Goal: Transaction & Acquisition: Book appointment/travel/reservation

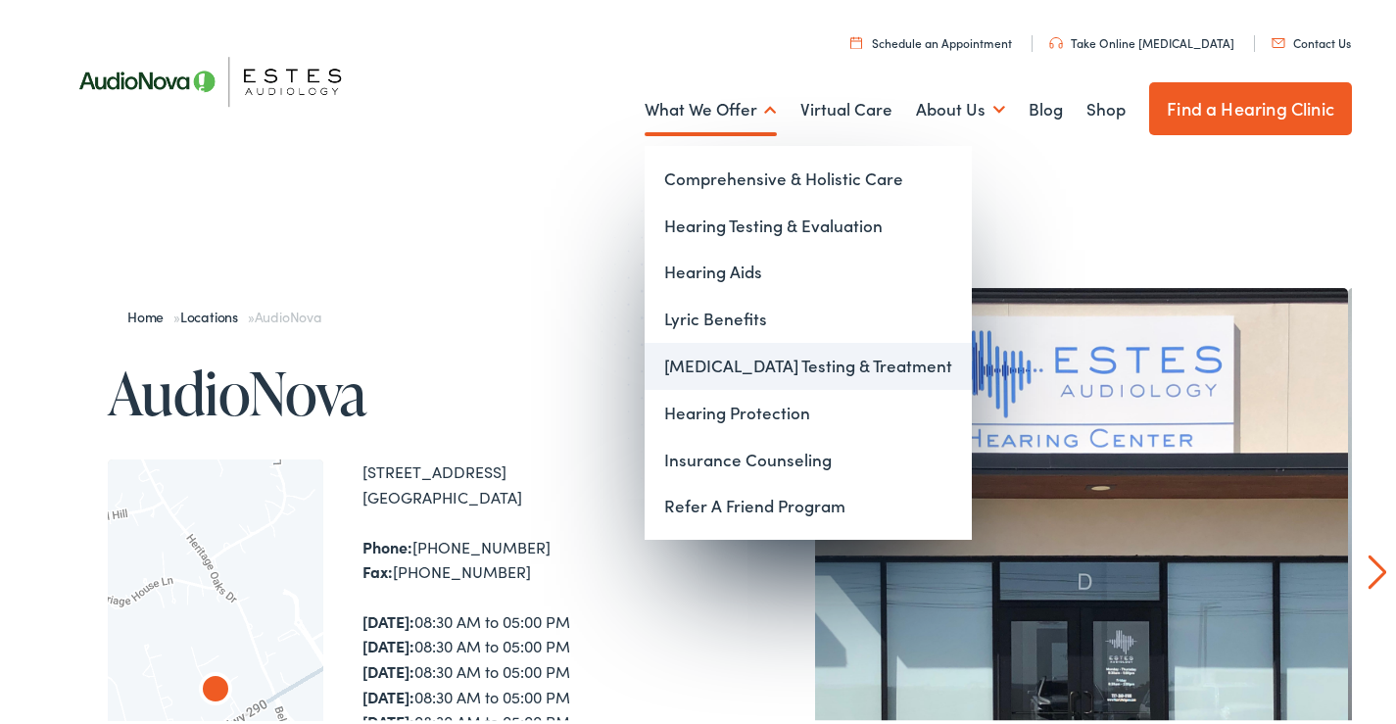
click at [706, 366] on link "[MEDICAL_DATA] Testing & Treatment" at bounding box center [807, 362] width 327 height 47
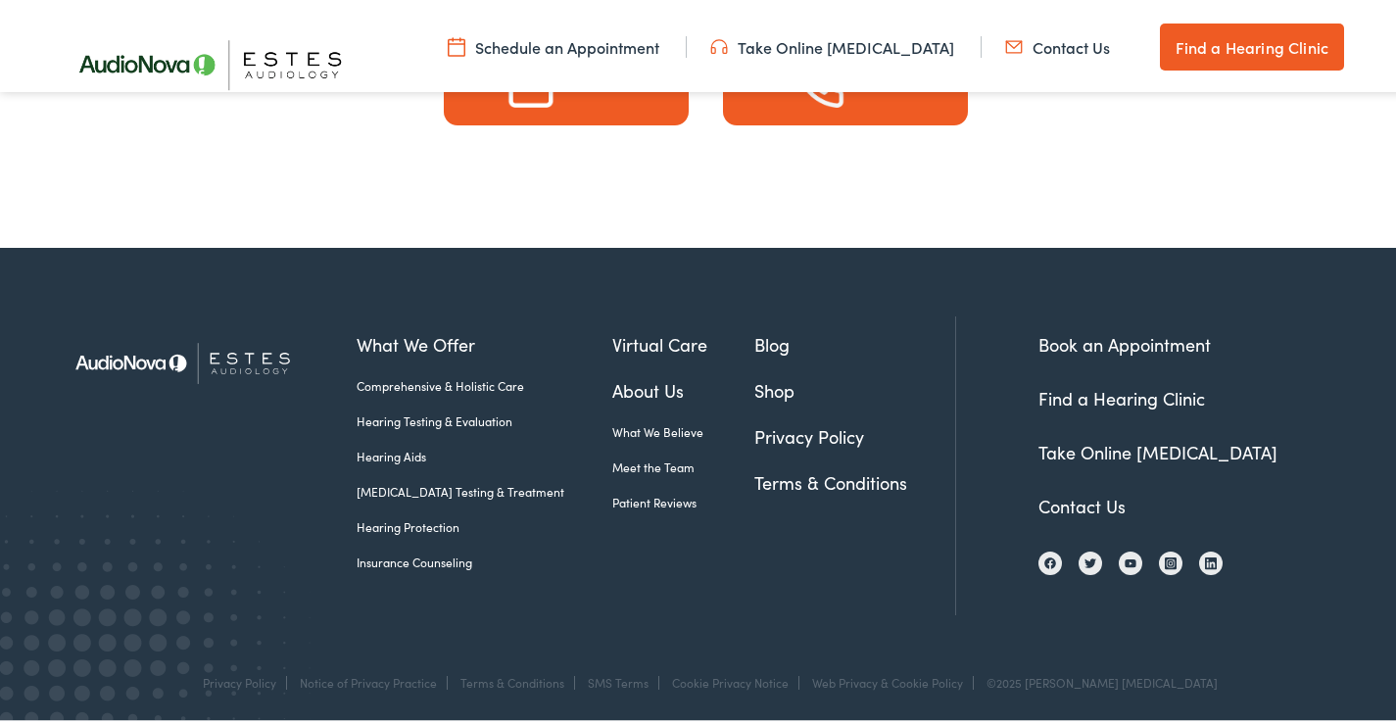
scroll to position [5397, 0]
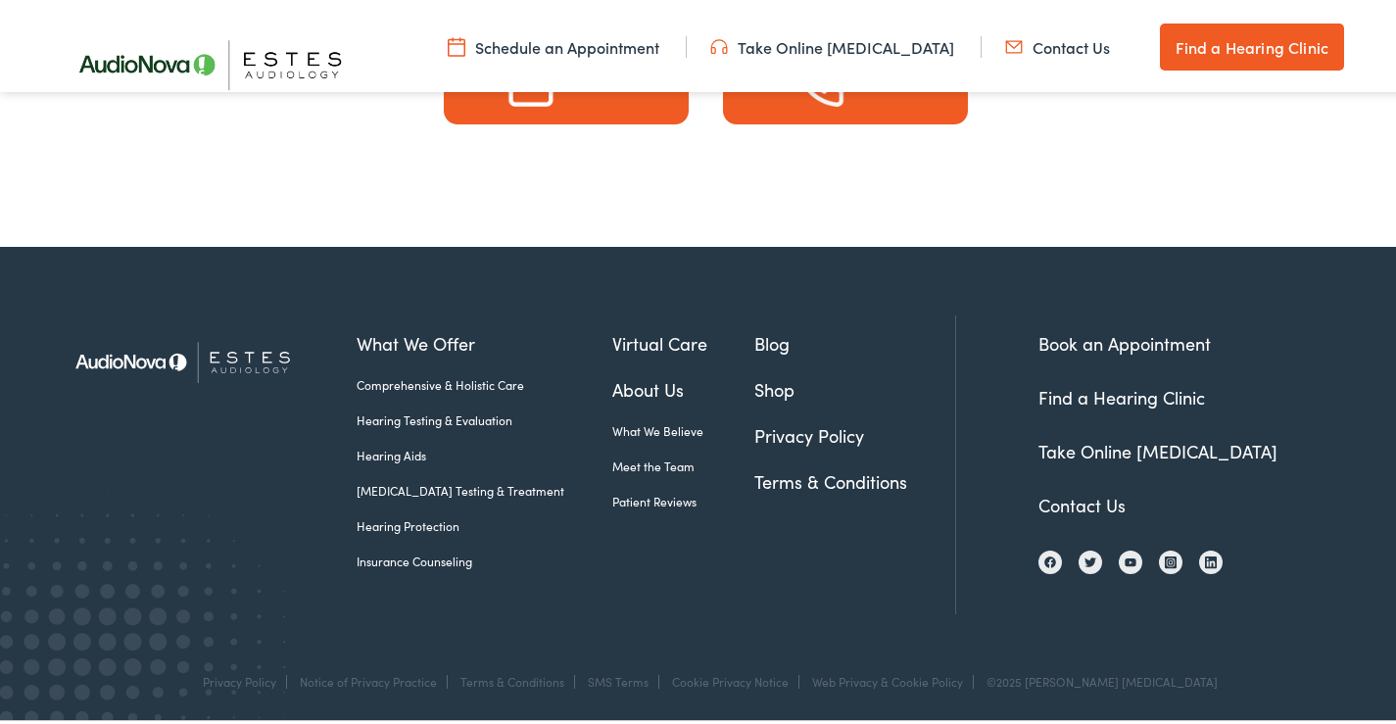
click at [612, 463] on link "Meet the Team" at bounding box center [683, 462] width 143 height 18
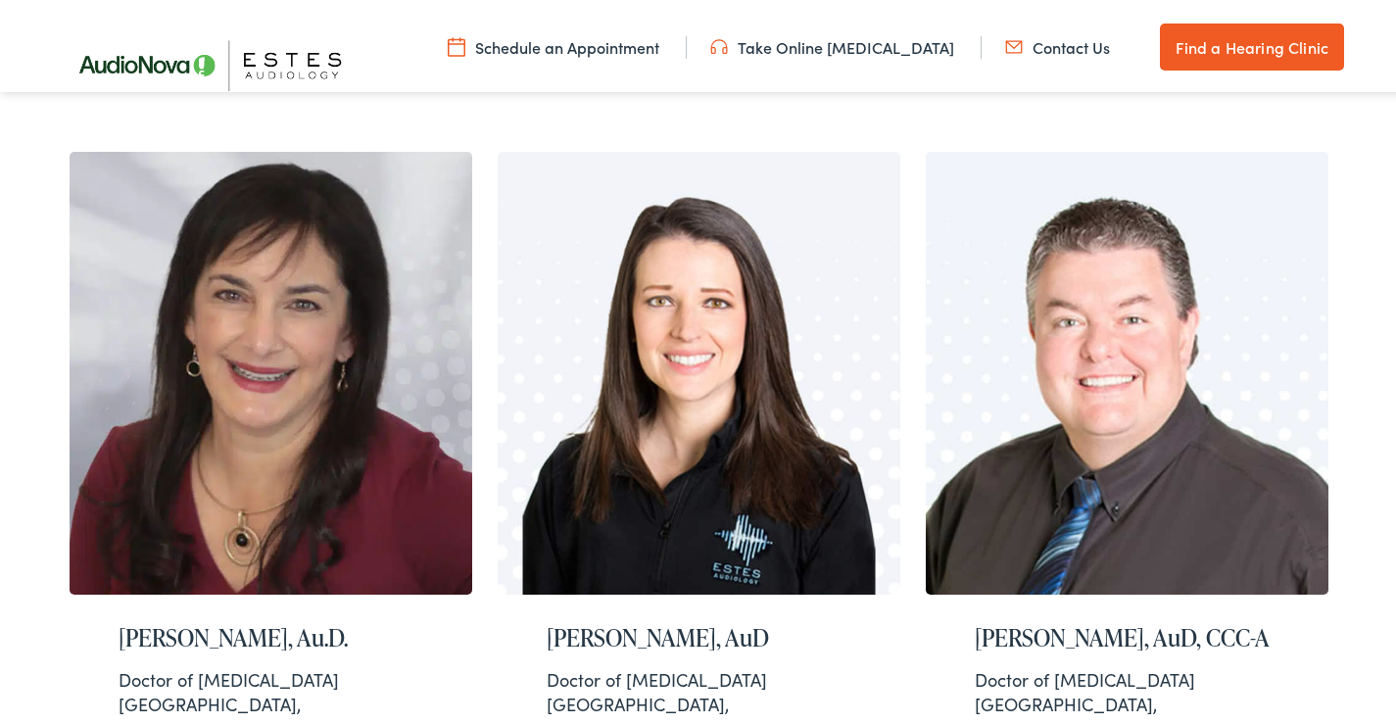
scroll to position [1273, 0]
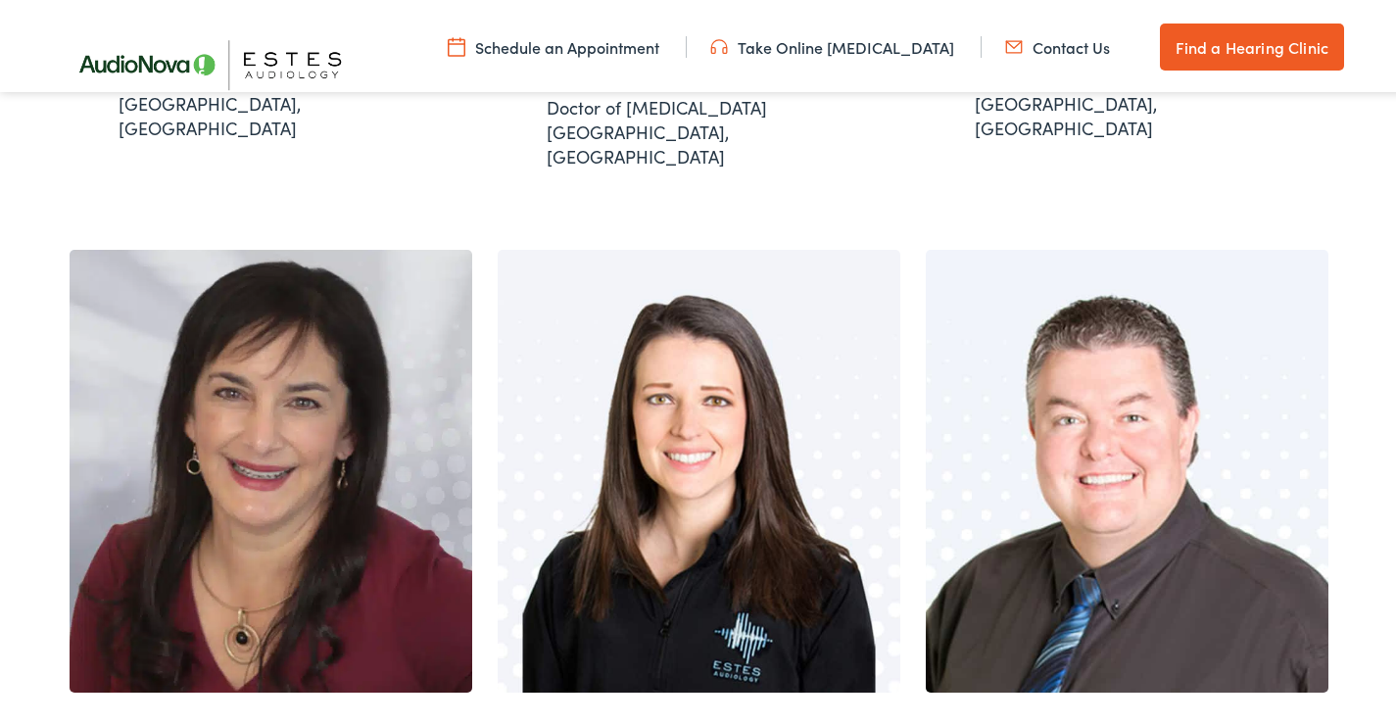
click at [465, 37] on img at bounding box center [457, 43] width 18 height 22
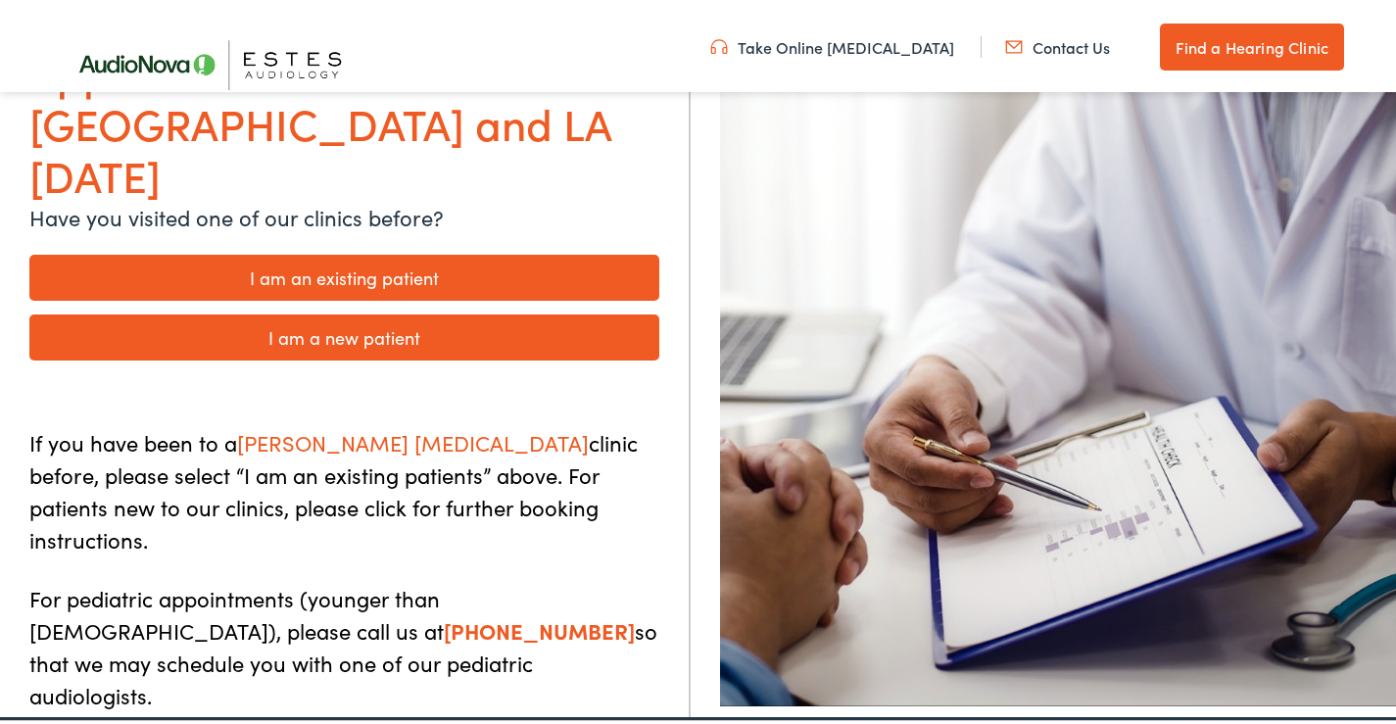
scroll to position [294, 0]
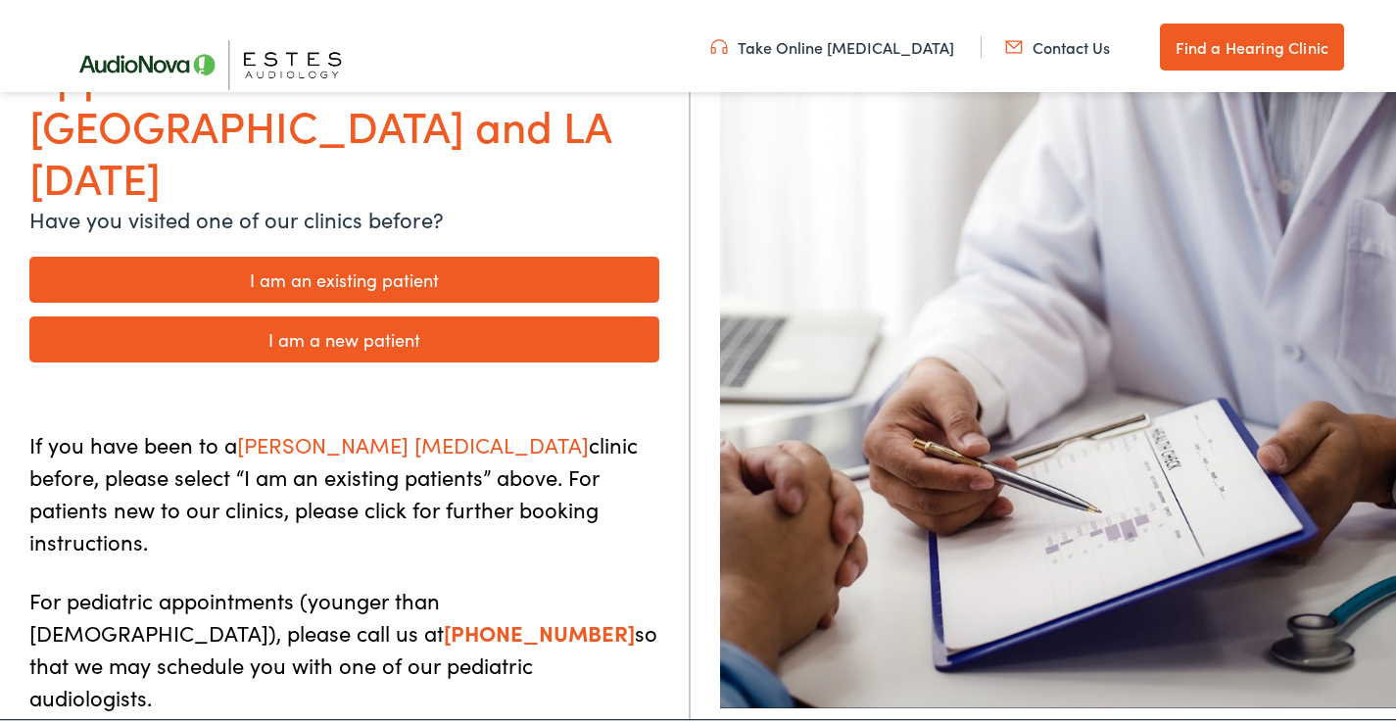
click at [325, 312] on link "I am a new patient" at bounding box center [344, 335] width 630 height 46
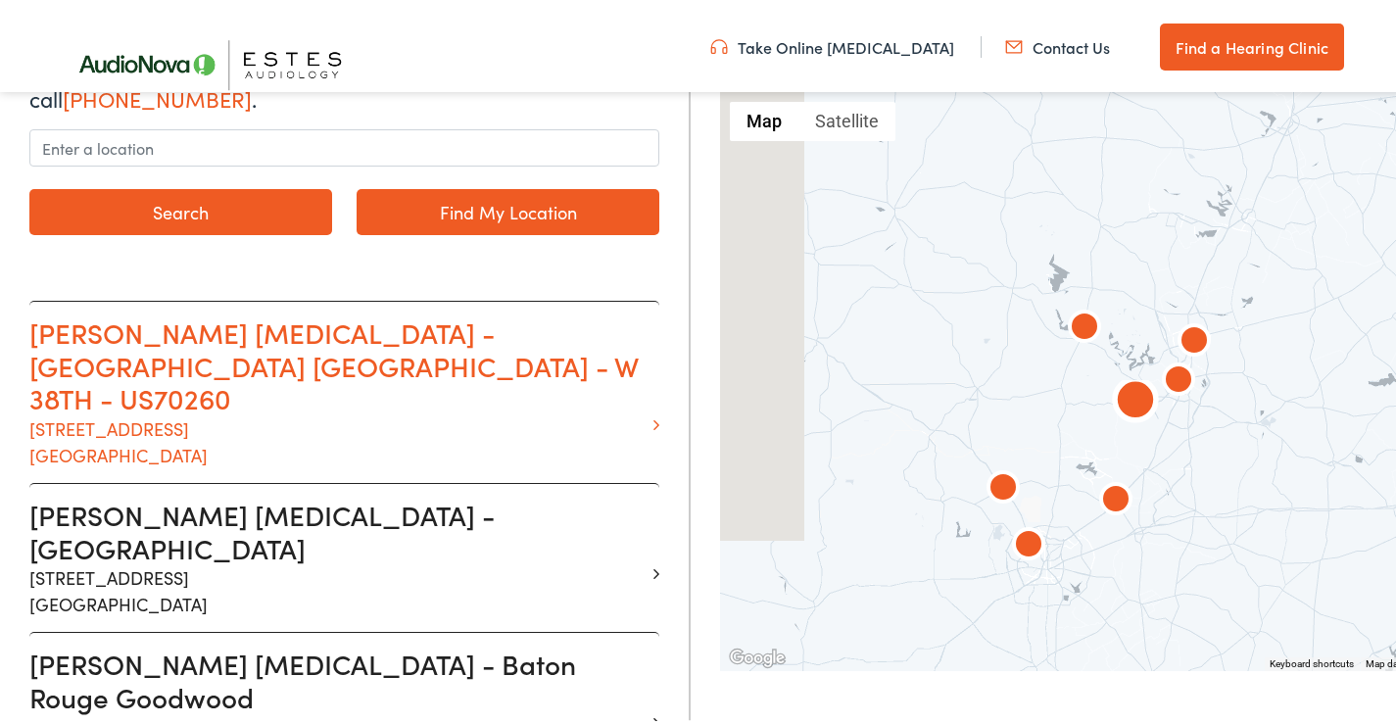
scroll to position [490, 0]
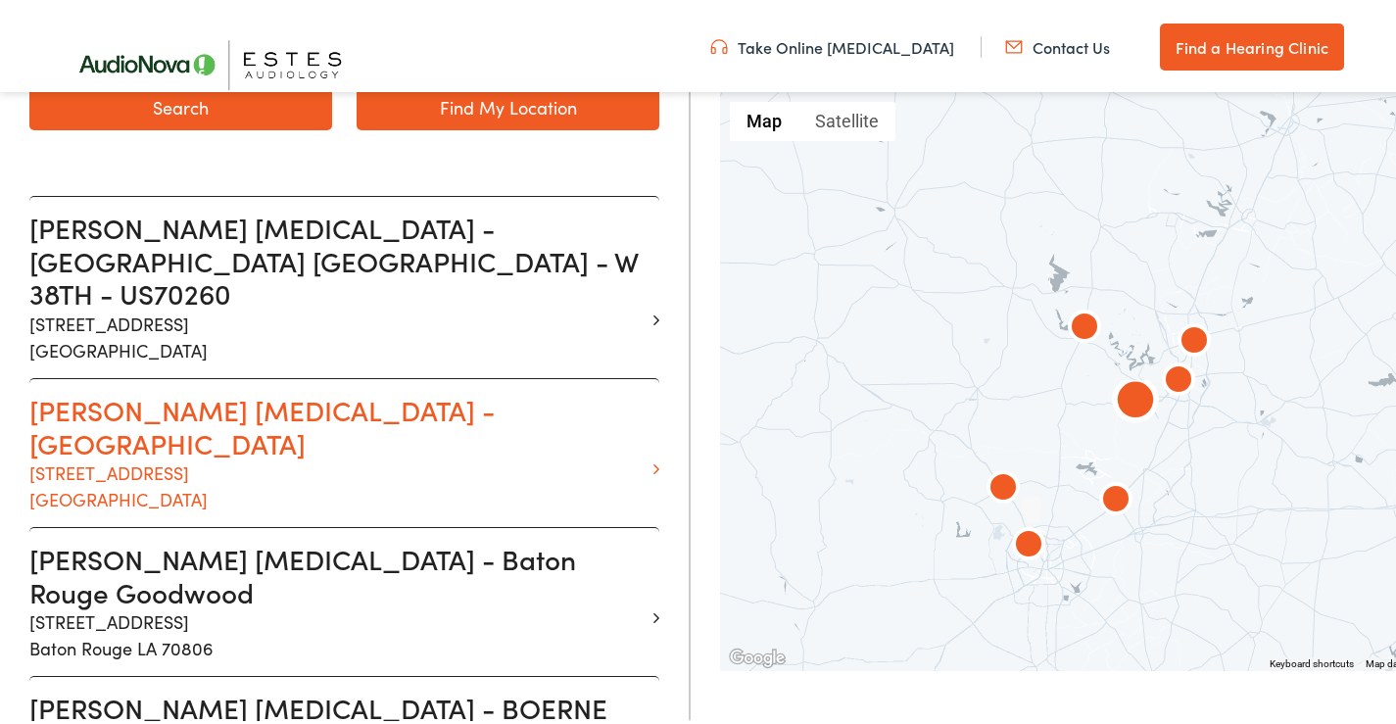
click at [151, 455] on p "13210 W Hwy 290 Suite D Austin TX 78737" at bounding box center [336, 481] width 615 height 53
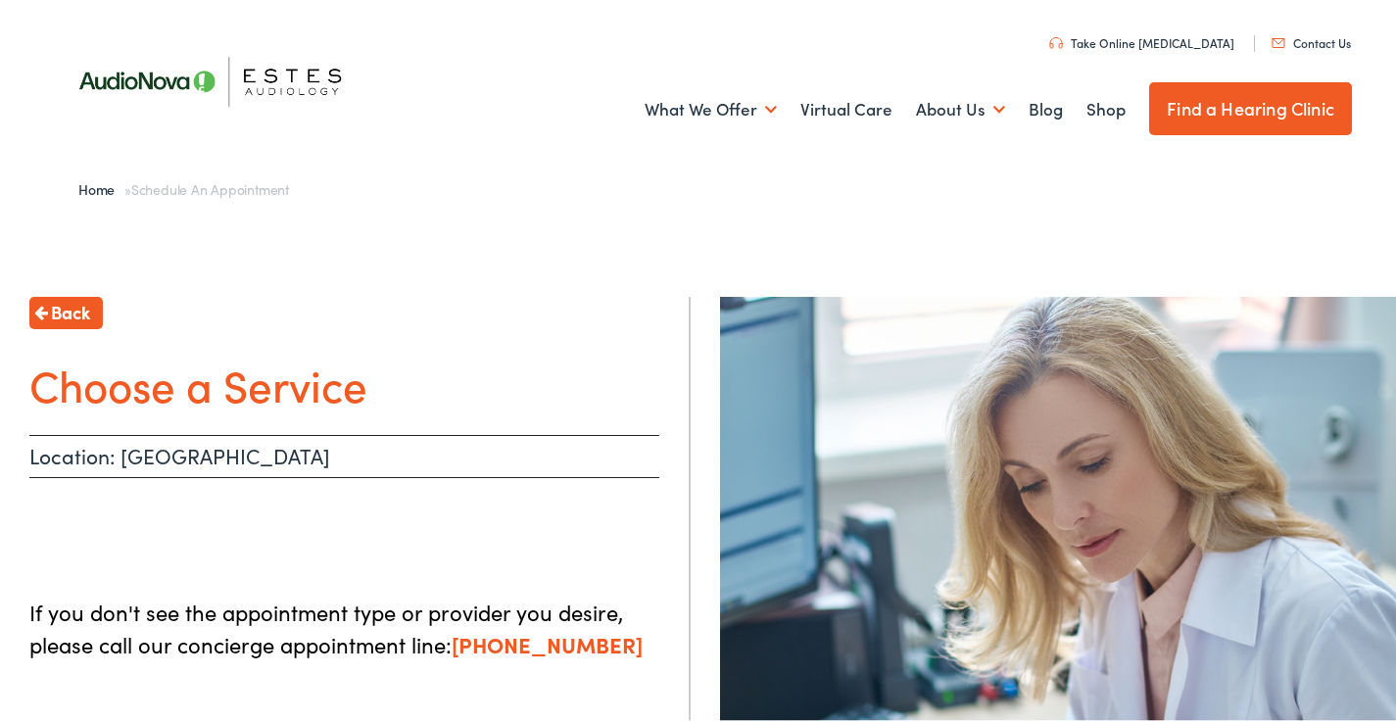
click at [290, 429] on div "Back Choose a Service Location: Dripping Springs If you don't see the appointme…" at bounding box center [345, 655] width 690 height 724
click at [931, 438] on img at bounding box center [1065, 635] width 690 height 684
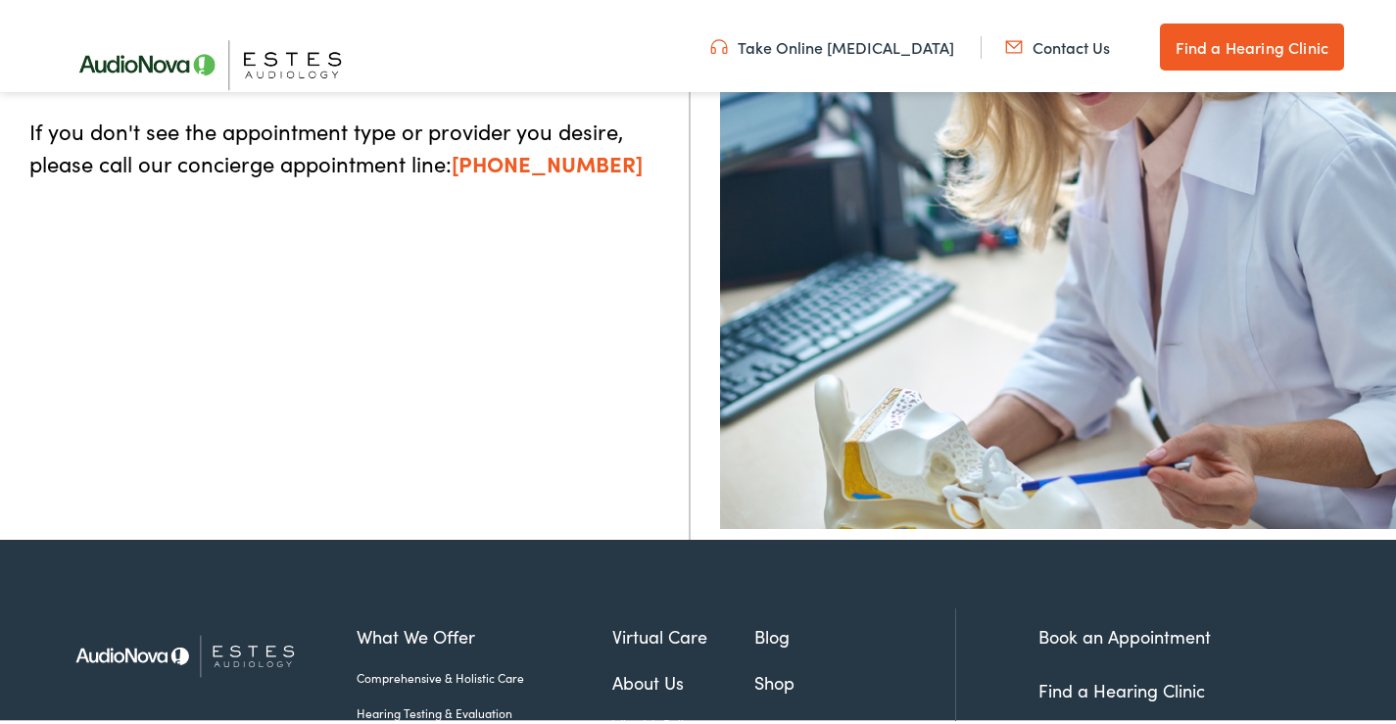
scroll to position [686, 0]
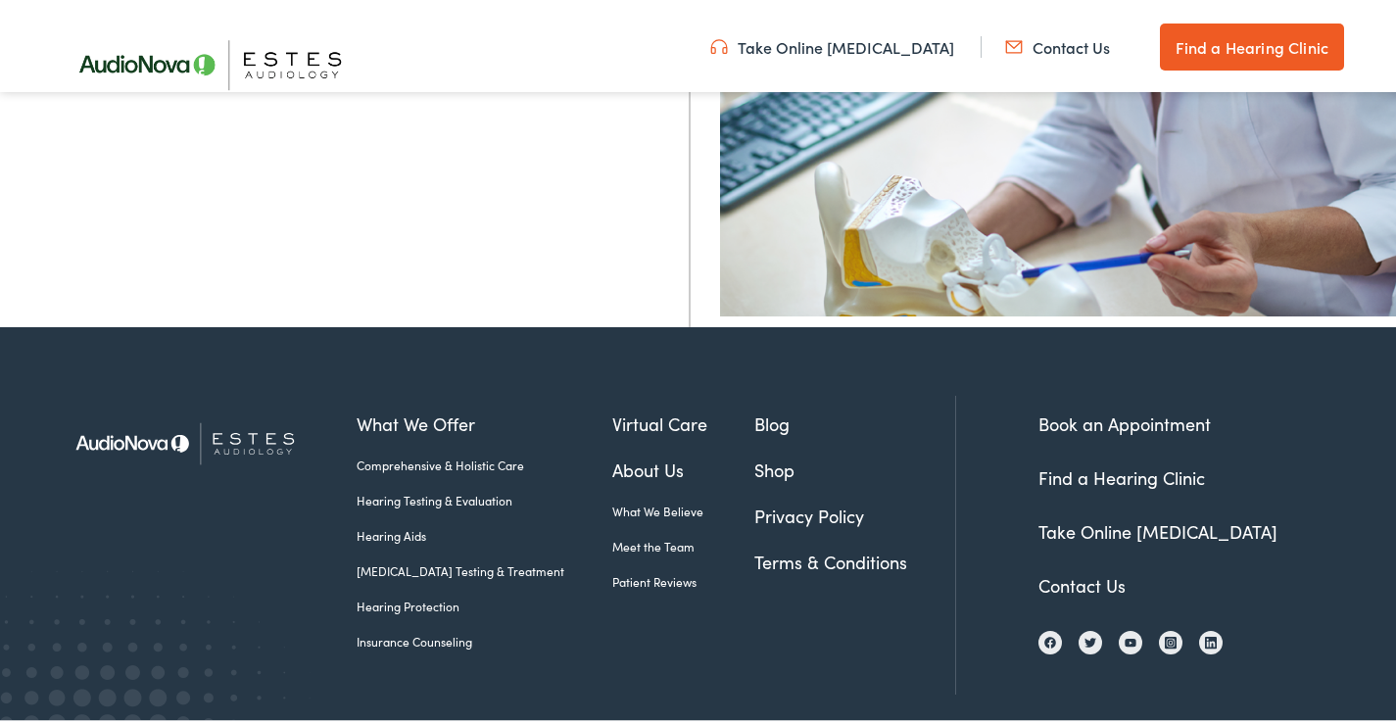
click at [1123, 418] on link "Book an Appointment" at bounding box center [1124, 419] width 172 height 24
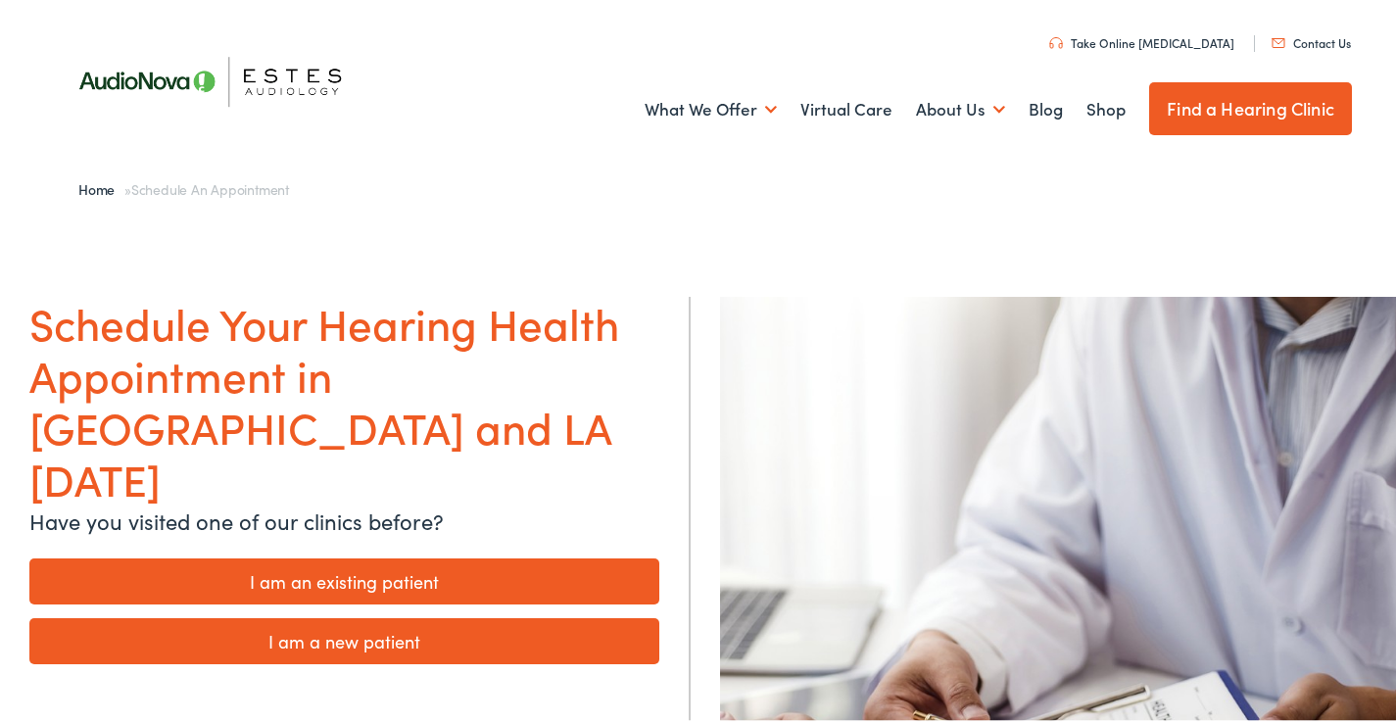
click at [319, 614] on link "I am a new patient" at bounding box center [344, 637] width 630 height 46
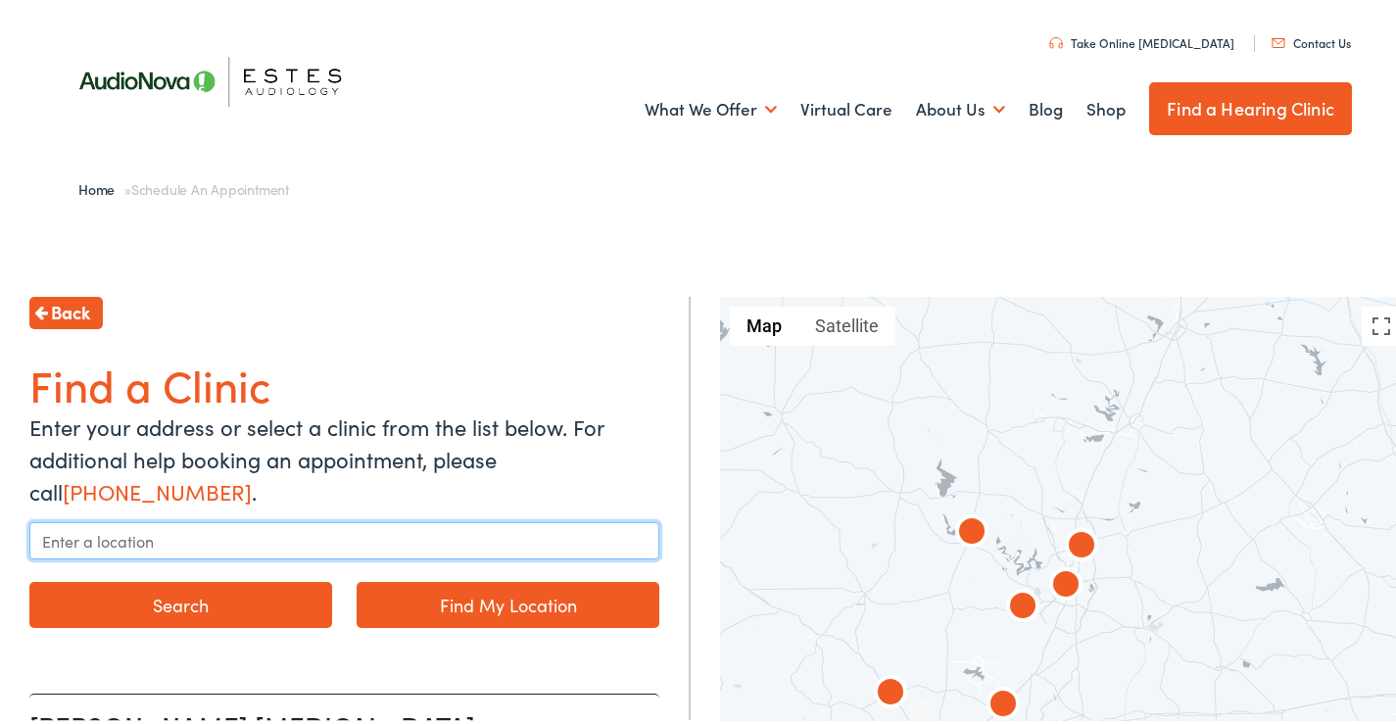
click at [143, 530] on input "text" at bounding box center [344, 536] width 630 height 37
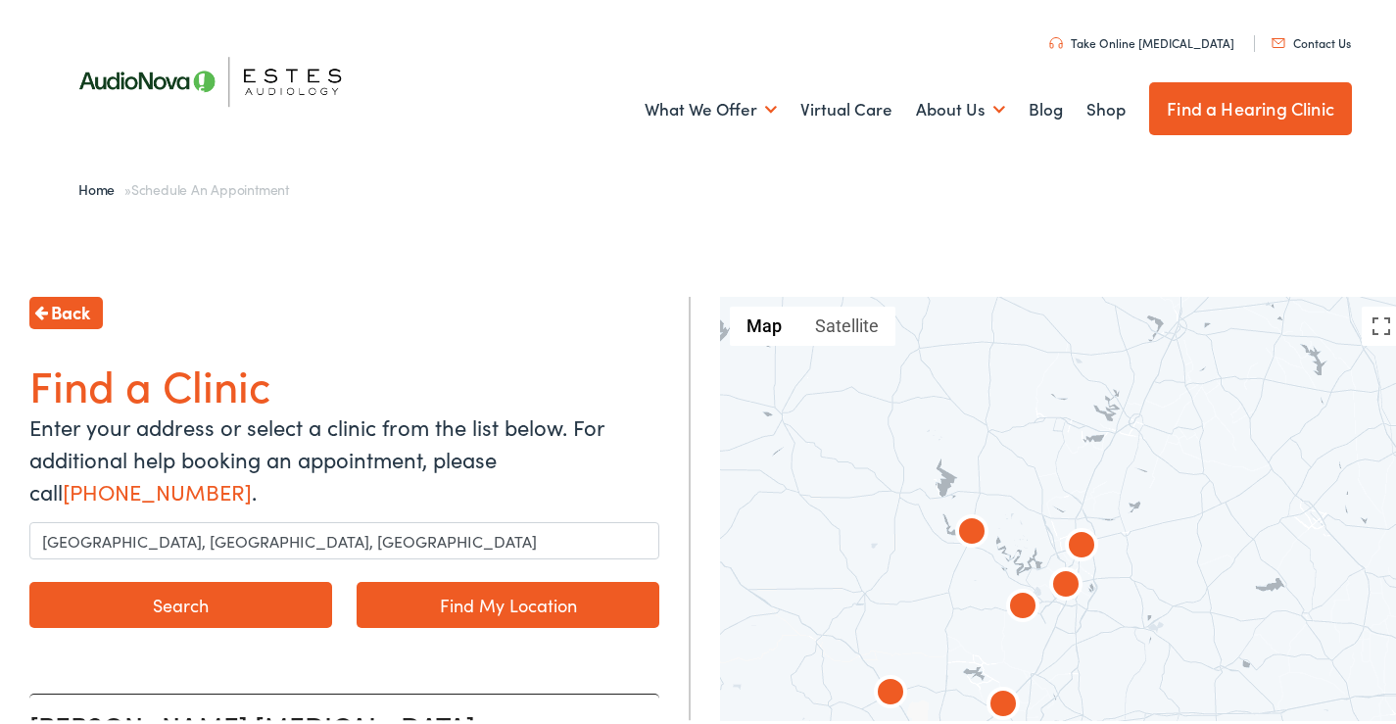
click at [413, 592] on link "Find My Location" at bounding box center [507, 601] width 303 height 46
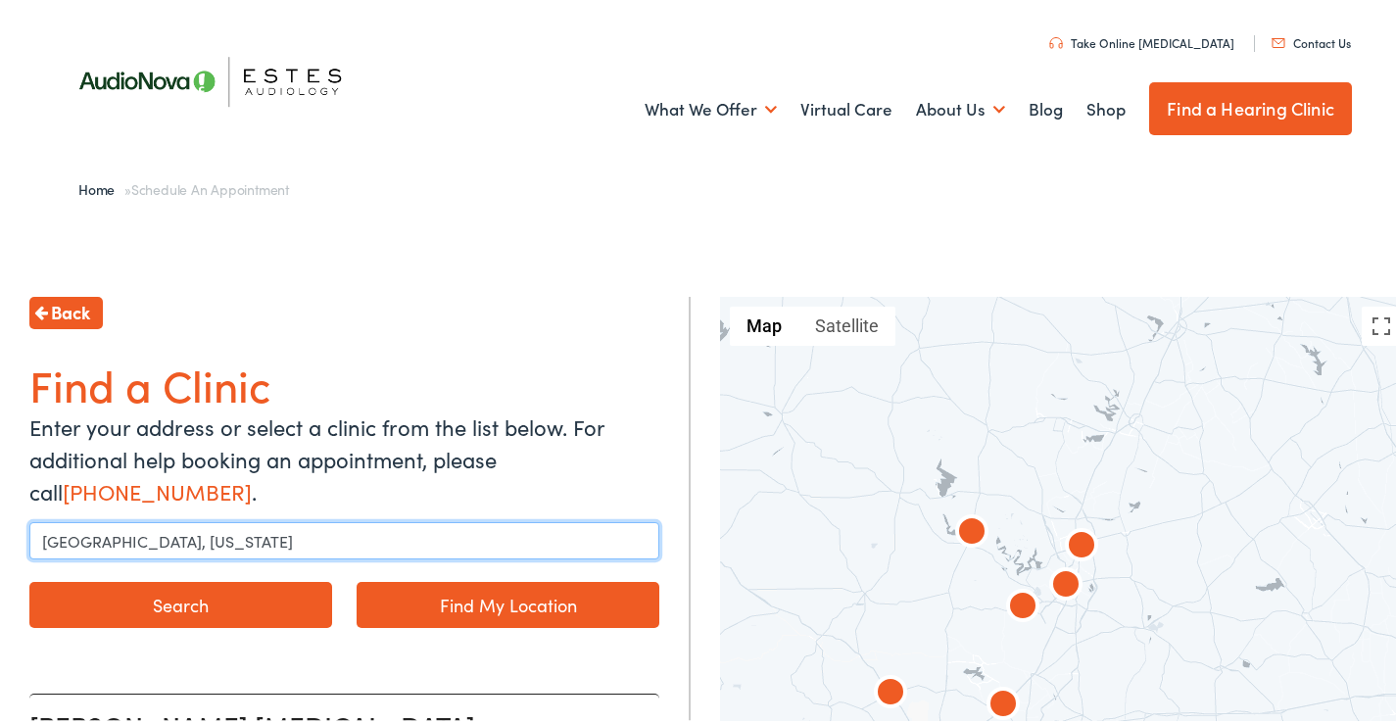
click at [180, 536] on input "[GEOGRAPHIC_DATA], [US_STATE]" at bounding box center [344, 536] width 630 height 37
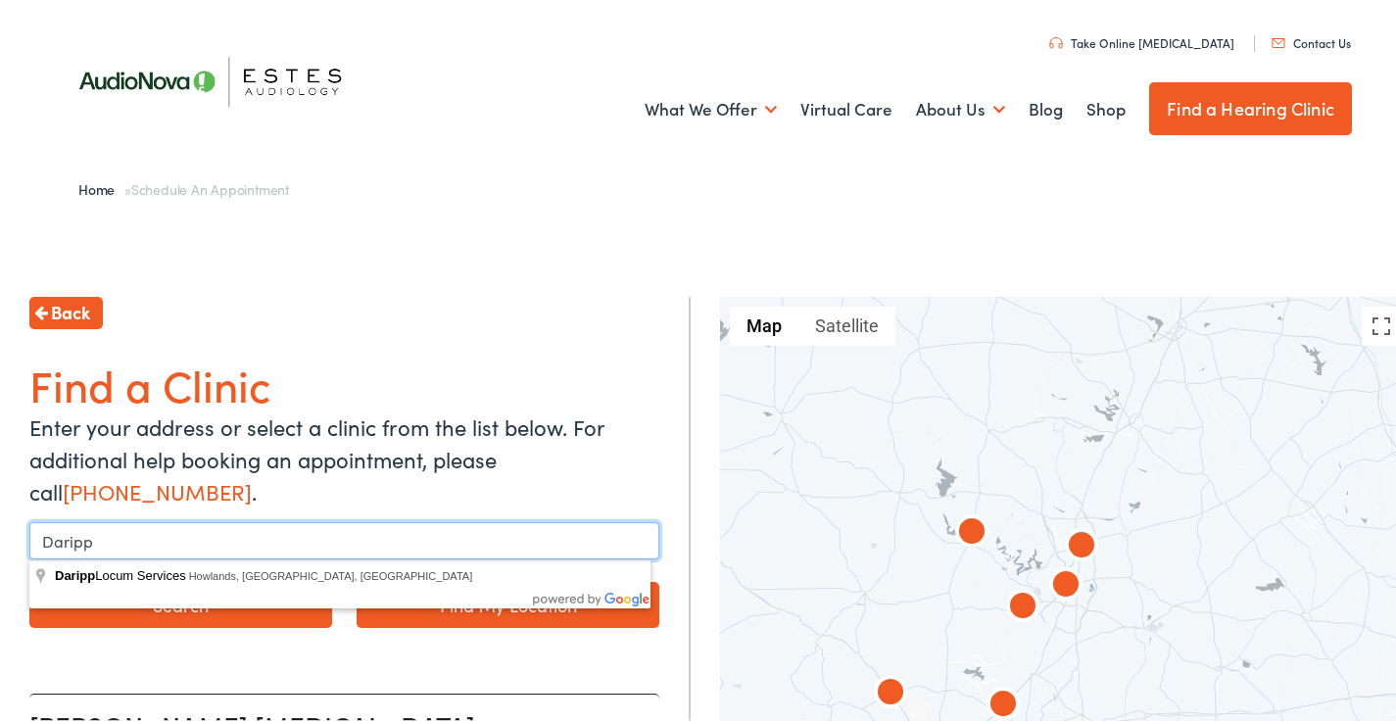
click at [59, 544] on input "Daripp" at bounding box center [344, 536] width 630 height 37
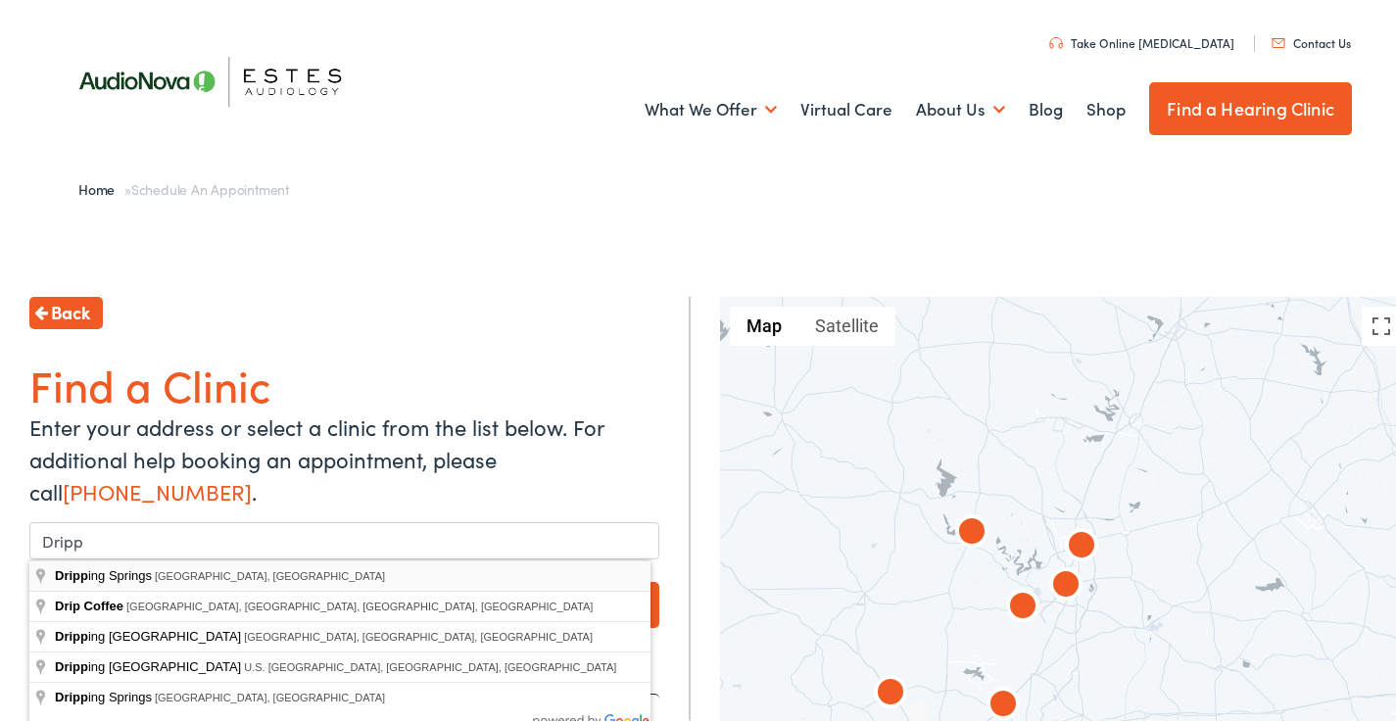
type input "[GEOGRAPHIC_DATA], [GEOGRAPHIC_DATA], [GEOGRAPHIC_DATA]"
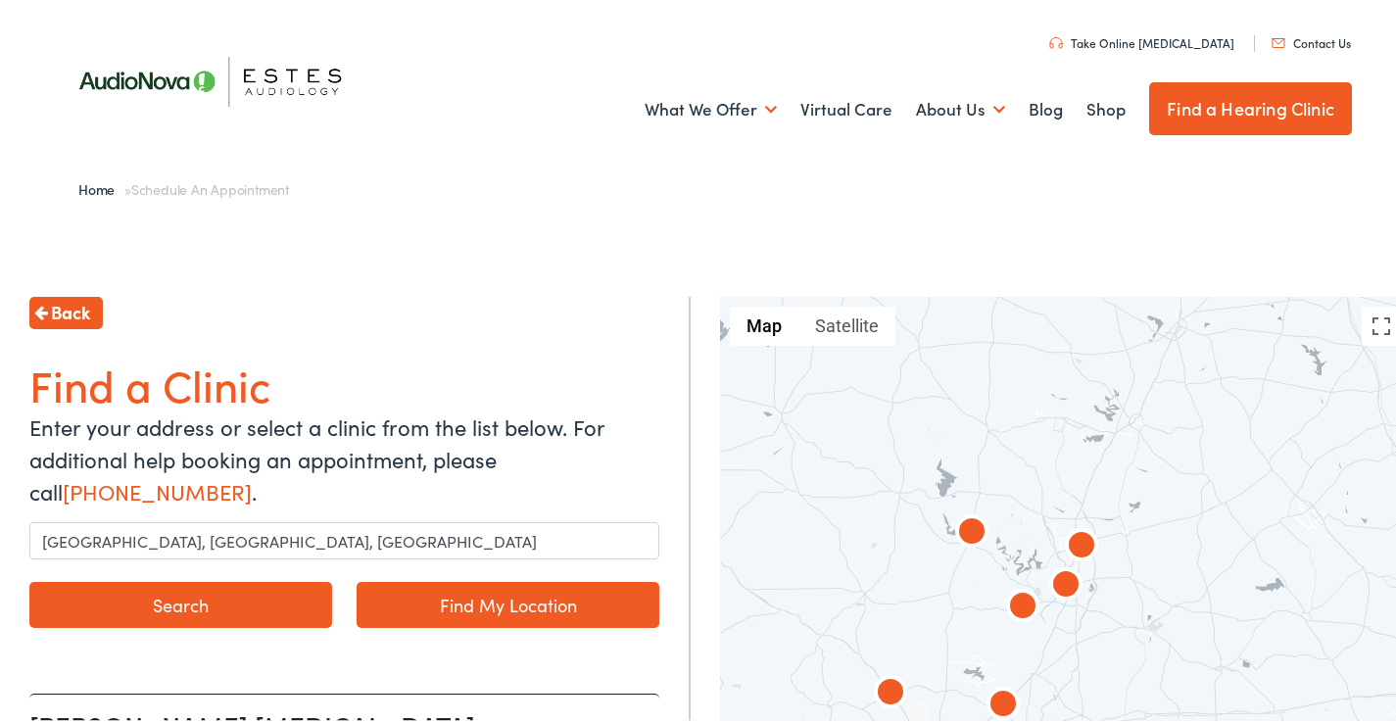
click at [214, 602] on button "Search" at bounding box center [180, 601] width 303 height 46
click at [188, 602] on button "Search" at bounding box center [180, 601] width 303 height 46
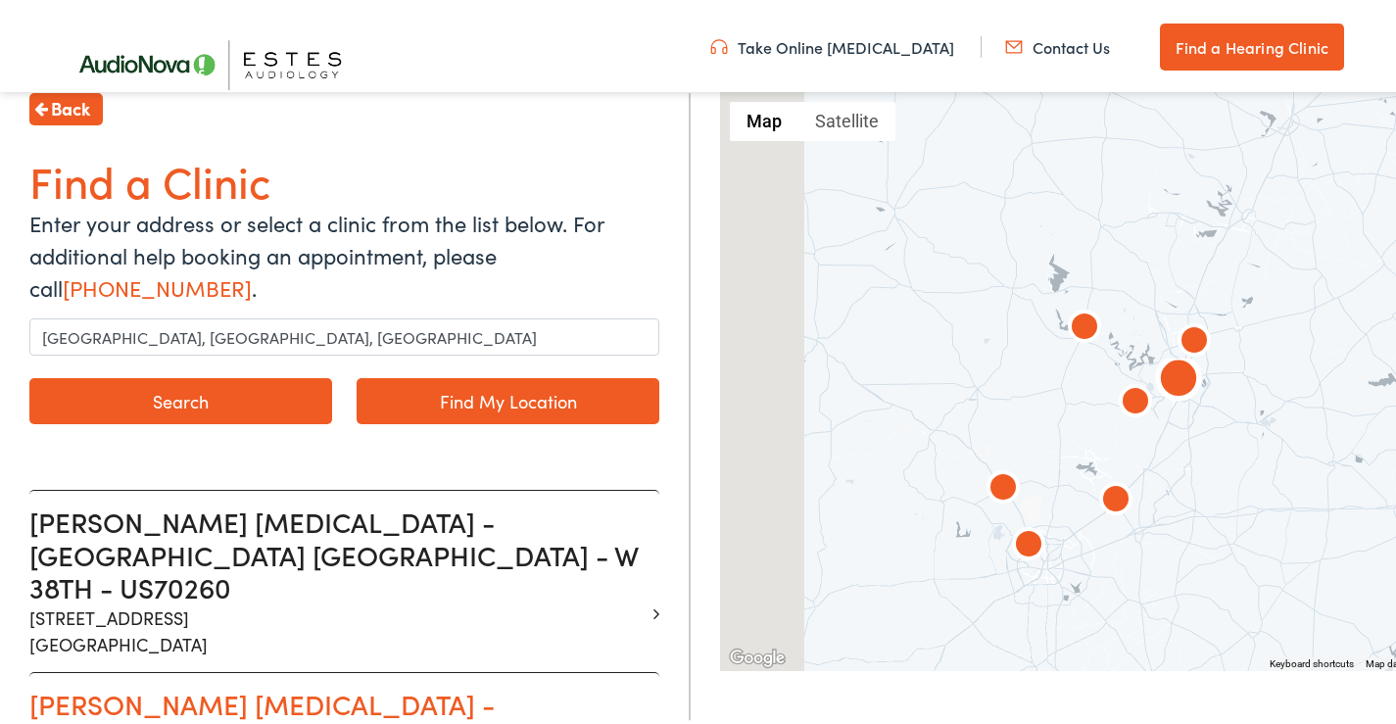
scroll to position [392, 0]
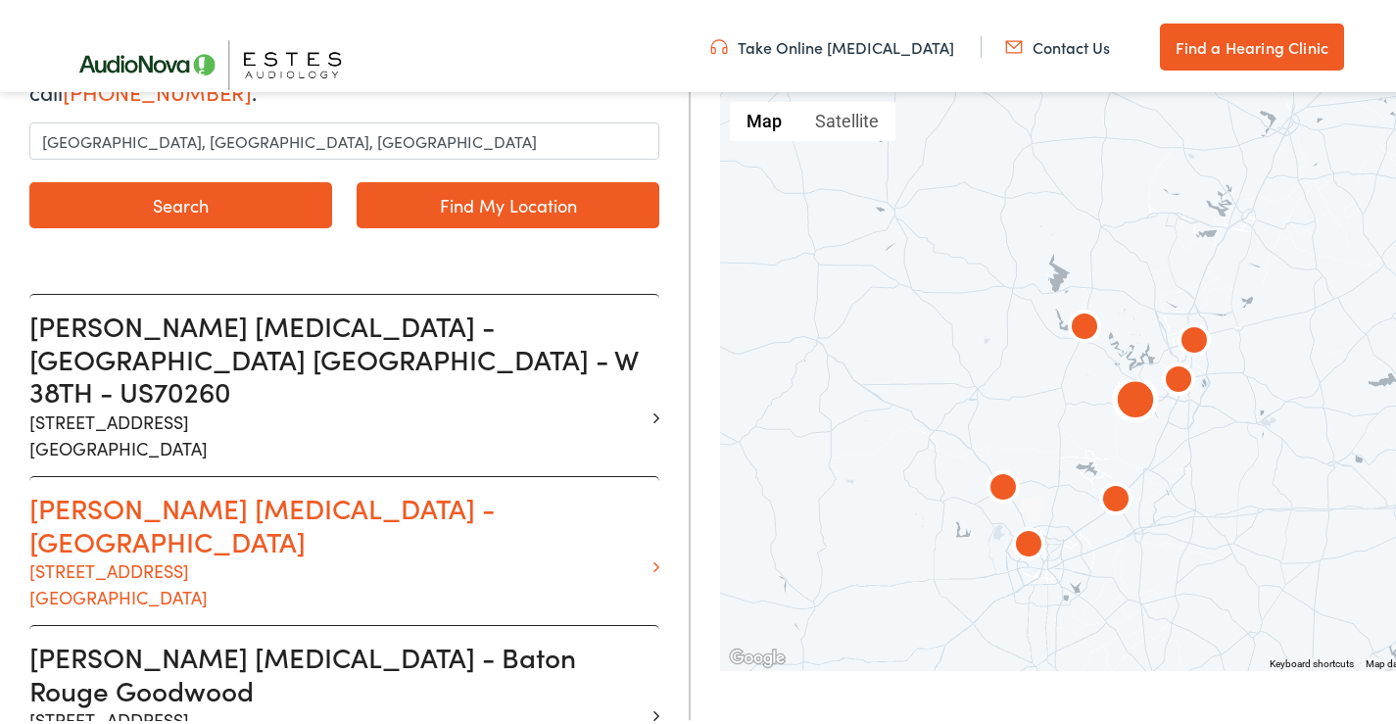
click at [171, 488] on h3 "[PERSON_NAME] [MEDICAL_DATA] - [GEOGRAPHIC_DATA]" at bounding box center [336, 521] width 615 height 66
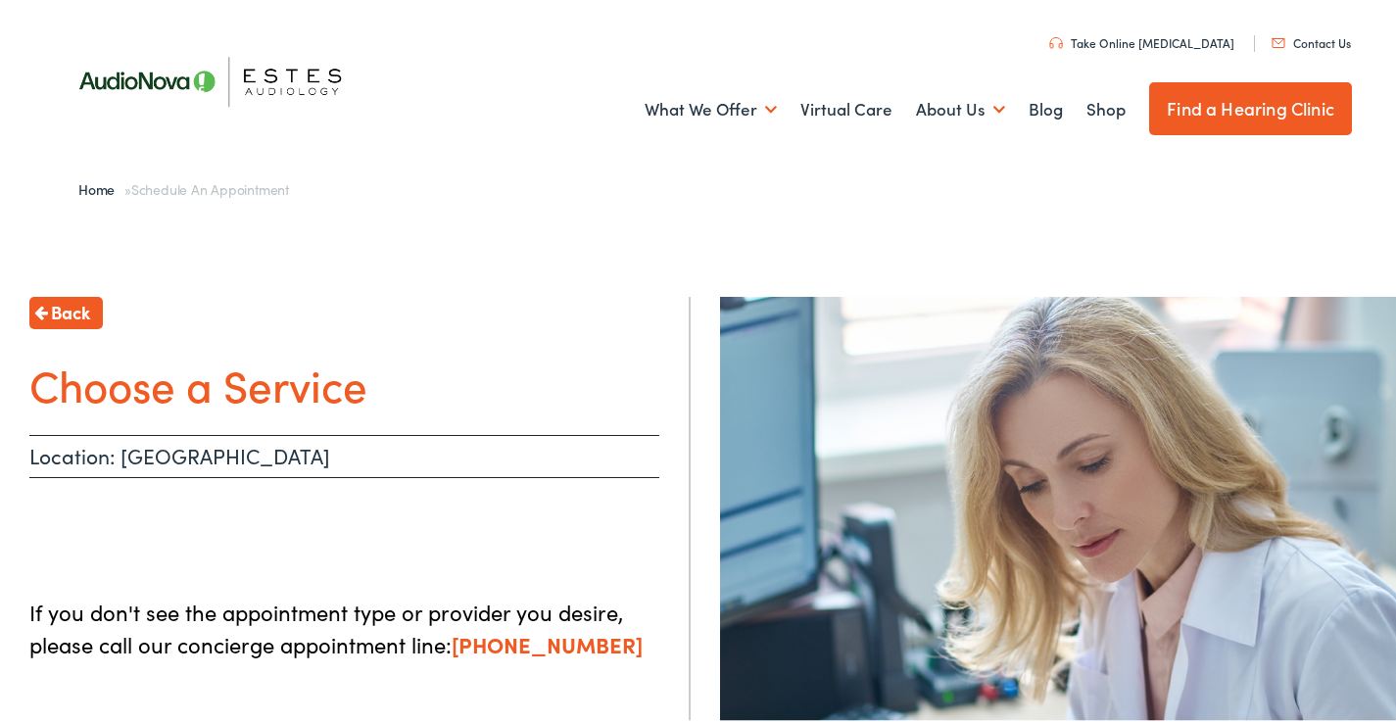
click at [367, 459] on p "Location: [GEOGRAPHIC_DATA]" at bounding box center [344, 452] width 630 height 43
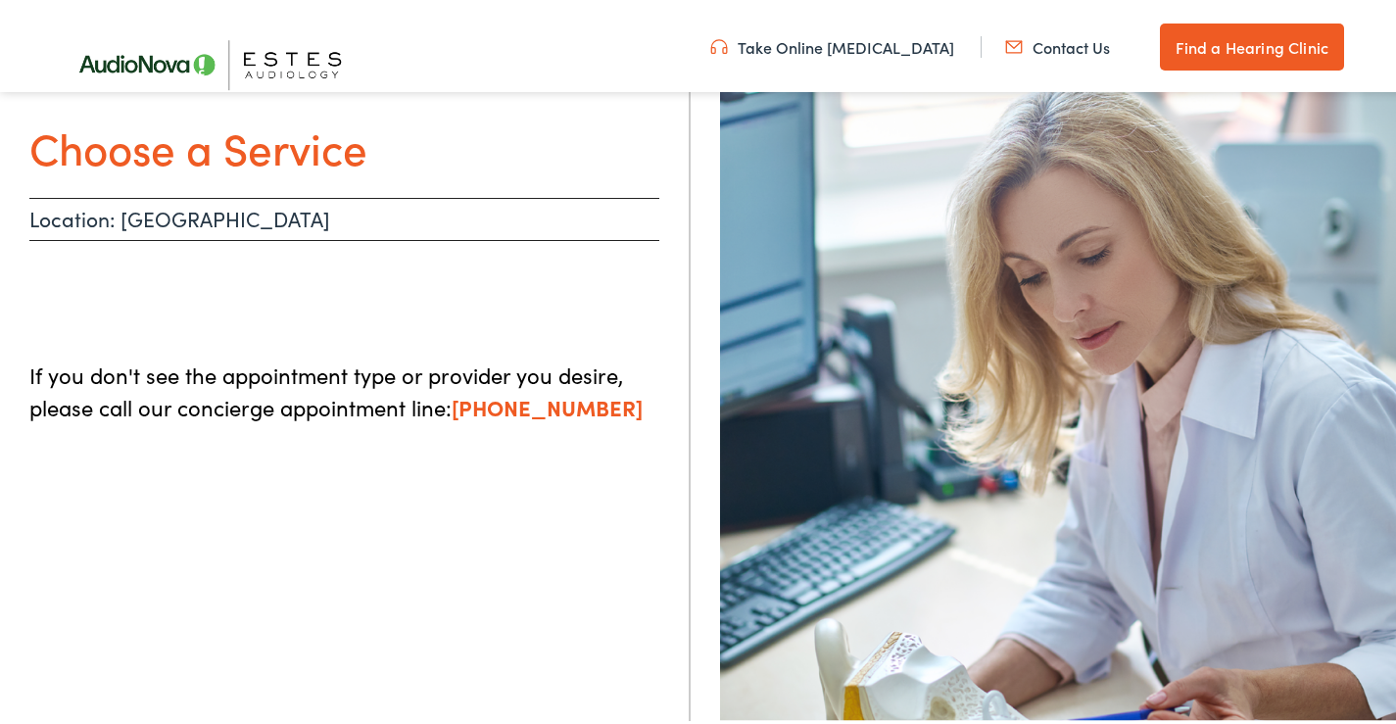
scroll to position [196, 0]
